Goal: Information Seeking & Learning: Learn about a topic

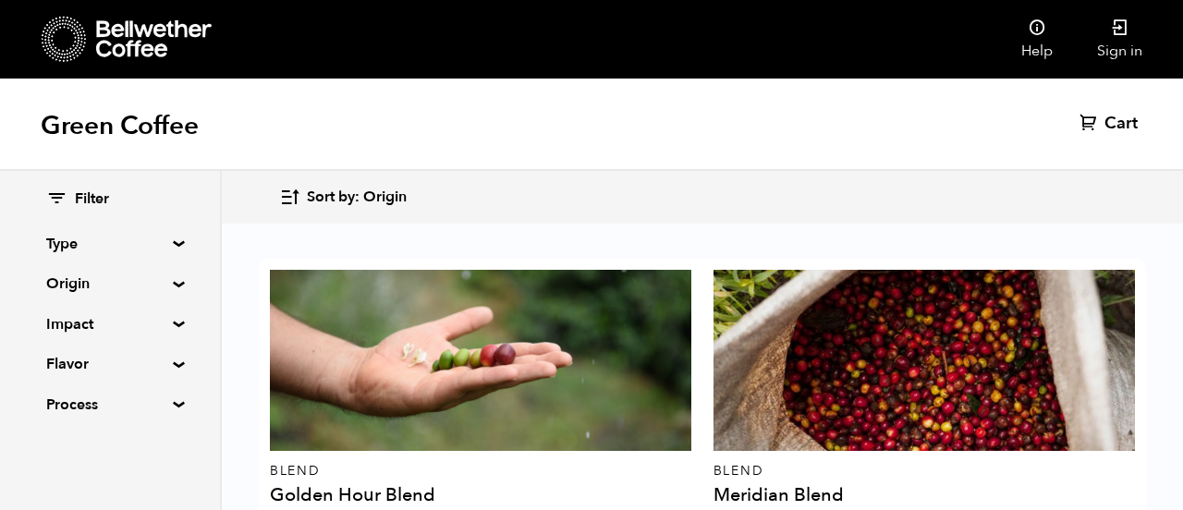
scroll to position [1296, 0]
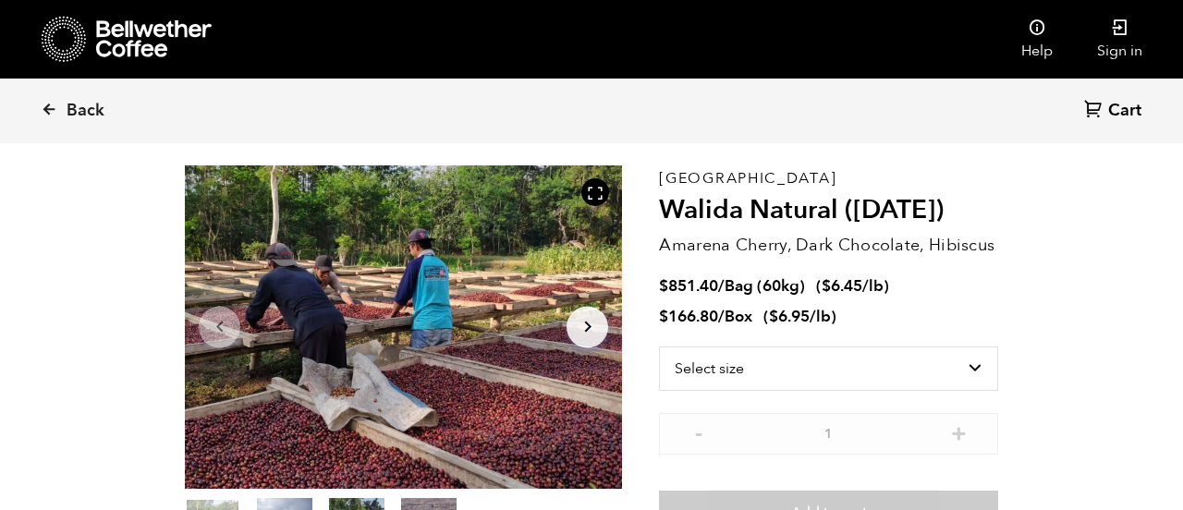
scroll to position [65, 0]
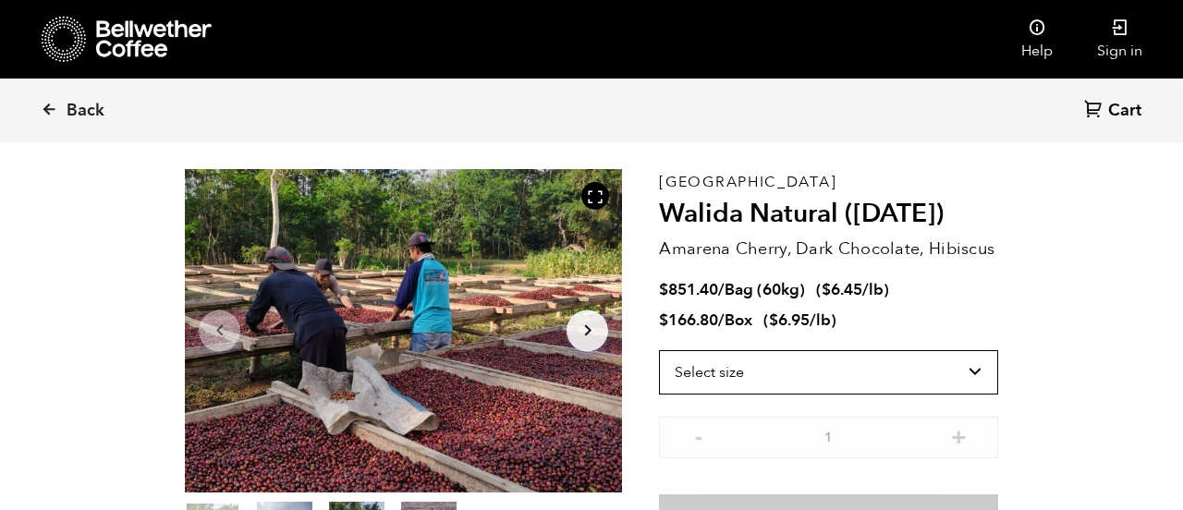
click at [725, 371] on select "Select size Bag (60kg) (132 lbs) Box (24 lbs)" at bounding box center [828, 372] width 339 height 44
select select "bag-3"
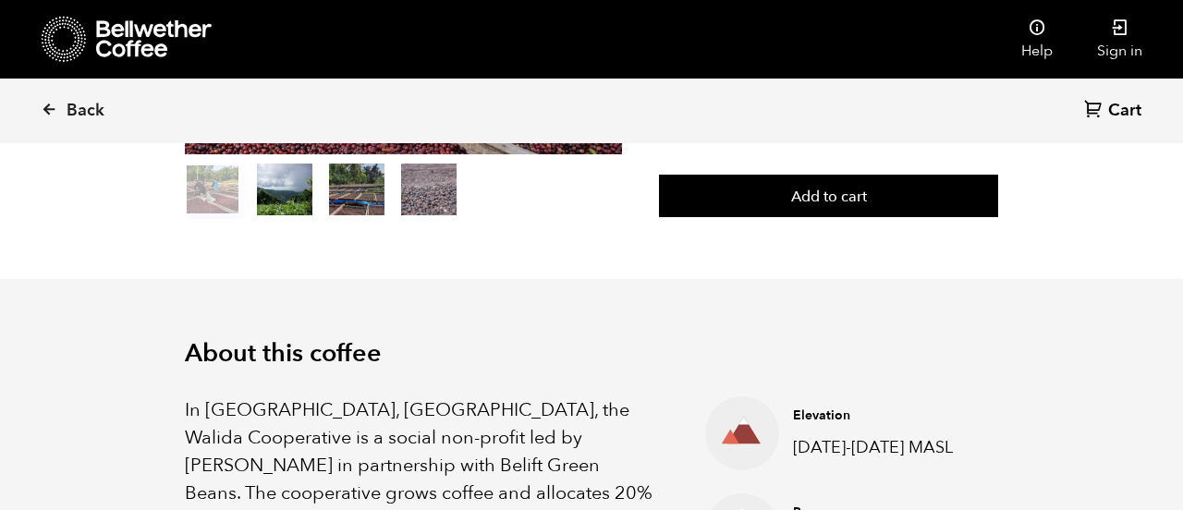
scroll to position [0, 0]
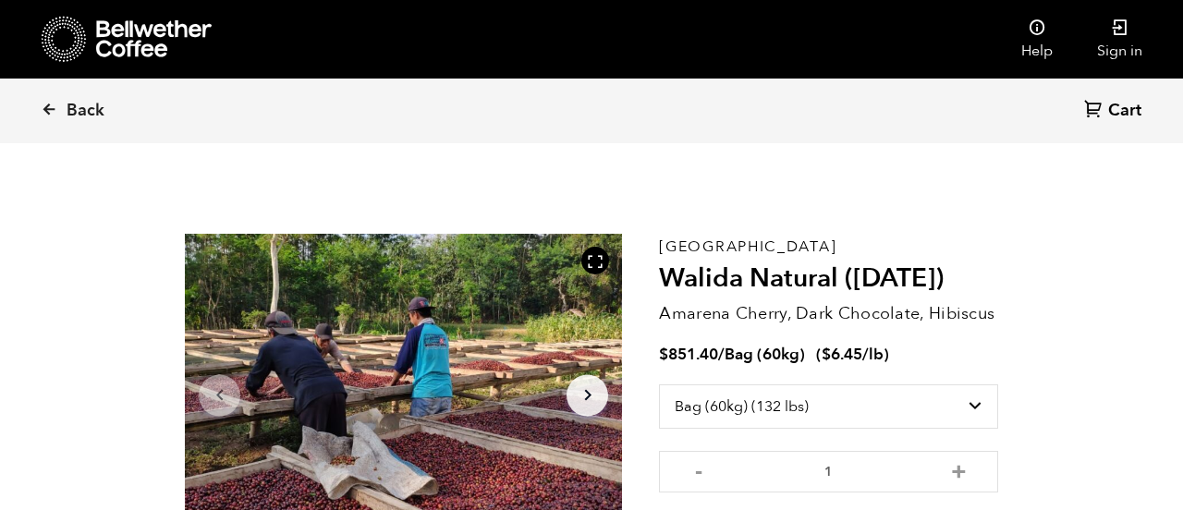
click at [45, 104] on icon at bounding box center [49, 109] width 17 height 17
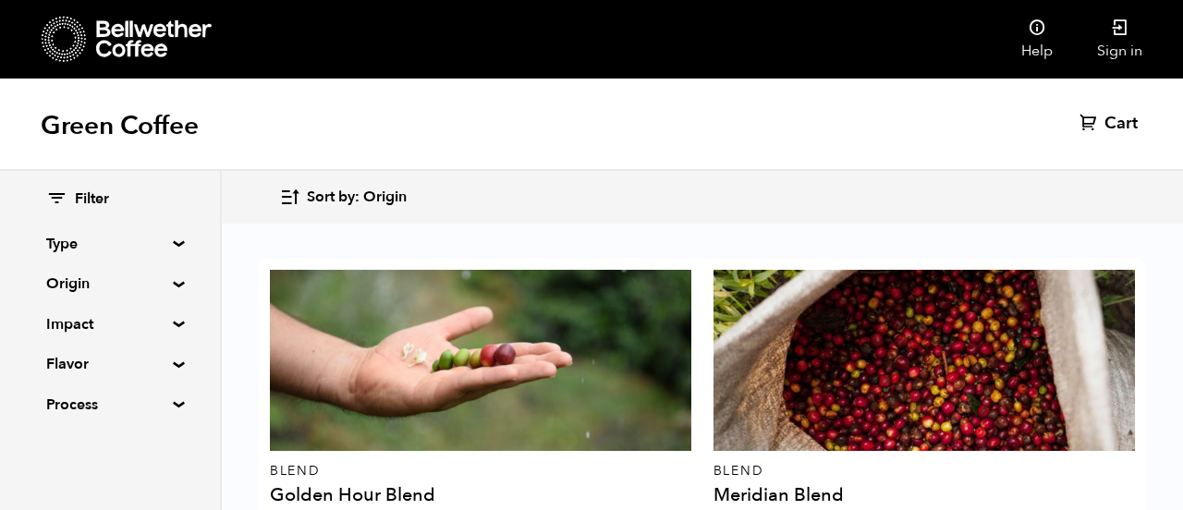
scroll to position [255, 0]
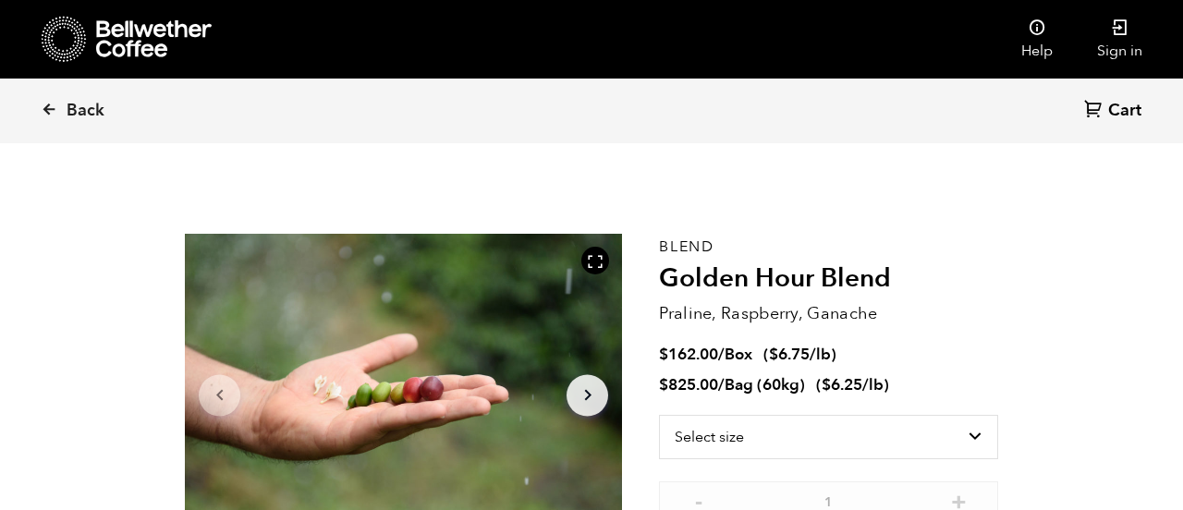
scroll to position [804, 791]
click at [298, 306] on div at bounding box center [403, 395] width 437 height 323
click at [294, 288] on div at bounding box center [403, 395] width 437 height 323
click at [286, 278] on div at bounding box center [403, 395] width 437 height 323
click at [285, 261] on div at bounding box center [403, 395] width 437 height 323
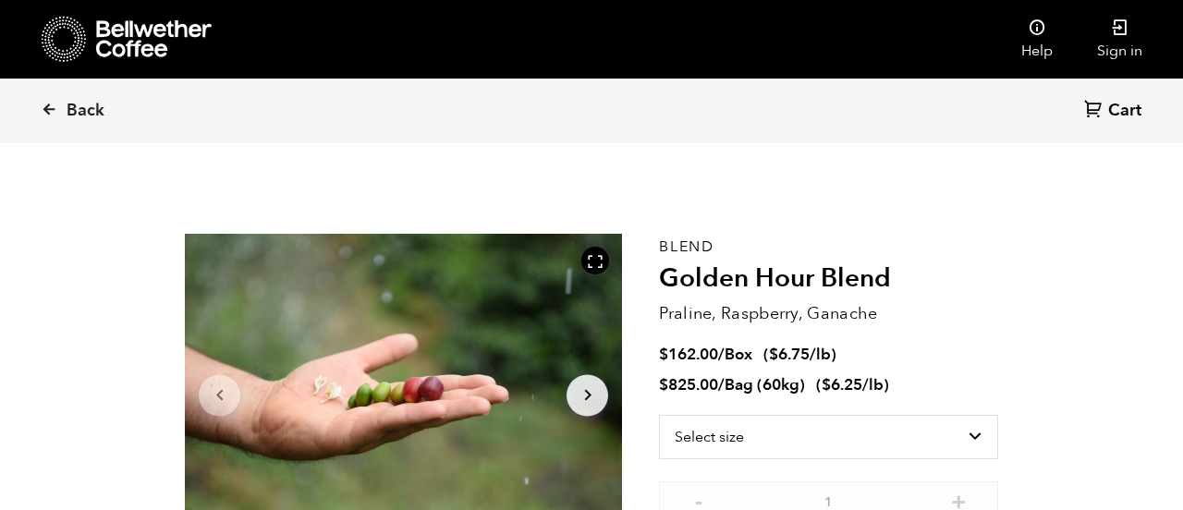
click at [289, 457] on div at bounding box center [403, 395] width 437 height 323
click at [283, 439] on div at bounding box center [403, 395] width 437 height 323
click at [267, 281] on div at bounding box center [403, 395] width 437 height 323
click at [265, 261] on div at bounding box center [403, 395] width 437 height 323
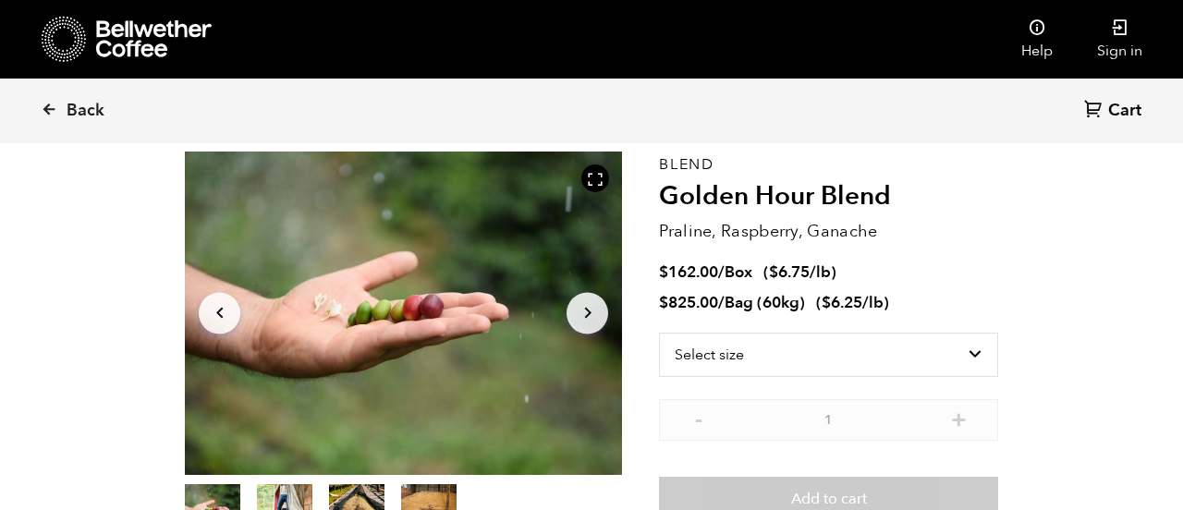
click at [264, 242] on div at bounding box center [403, 313] width 437 height 323
click at [265, 238] on div at bounding box center [403, 313] width 437 height 323
click at [266, 258] on div at bounding box center [403, 313] width 437 height 323
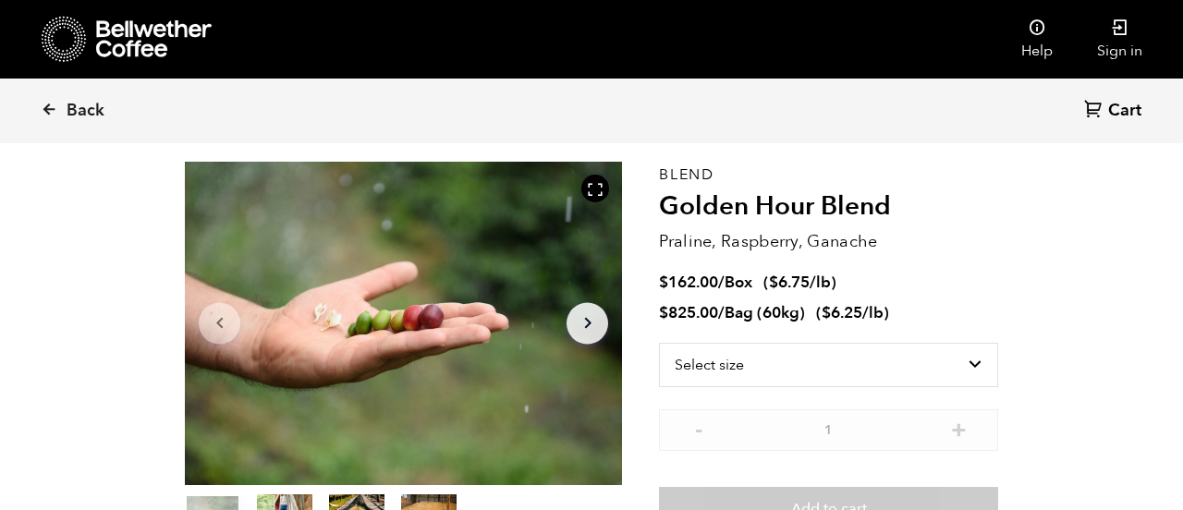
click at [275, 333] on div at bounding box center [403, 323] width 437 height 323
click at [72, 113] on span "Back" at bounding box center [86, 111] width 38 height 22
